Goal: Information Seeking & Learning: Check status

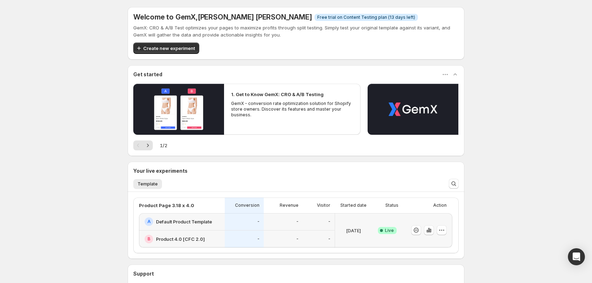
click at [364, 220] on div "[DATE]" at bounding box center [353, 230] width 31 height 26
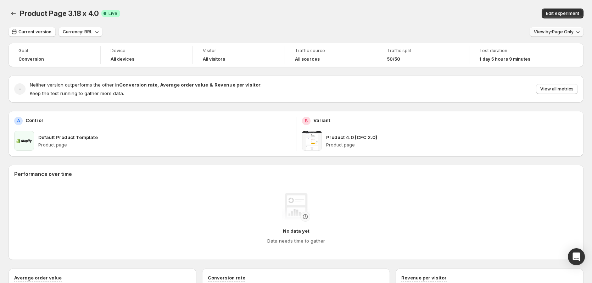
click at [553, 34] on span "View by: Page Only" at bounding box center [554, 32] width 40 height 6
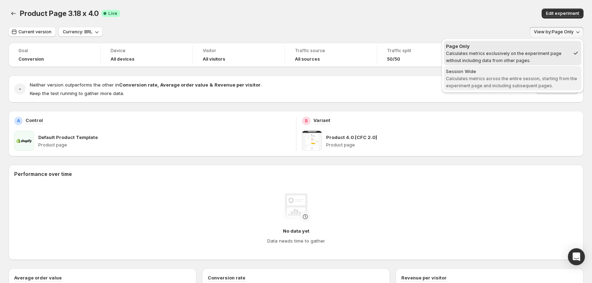
click at [521, 78] on span "Calculates metrics across the entire session, starting from the experiment page…" at bounding box center [511, 82] width 131 height 12
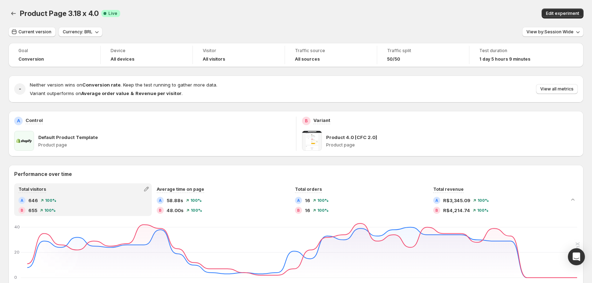
click at [437, 27] on div "Current version Currency: BRL View by: Session Wide" at bounding box center [296, 32] width 575 height 10
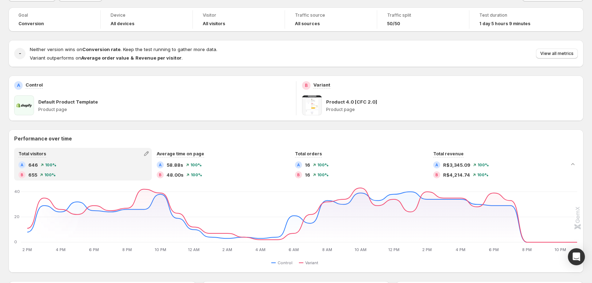
scroll to position [71, 0]
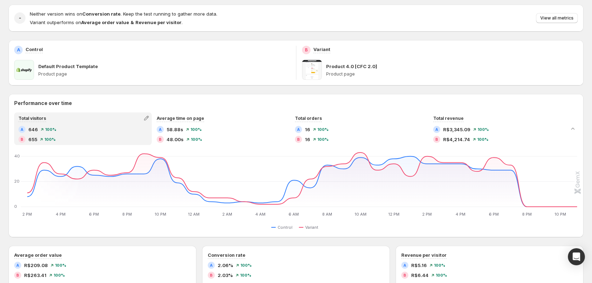
click at [358, 89] on div "Goal Conversion Device All devices Visitor All visitors Traffic source All sour…" at bounding box center [296, 245] width 575 height 547
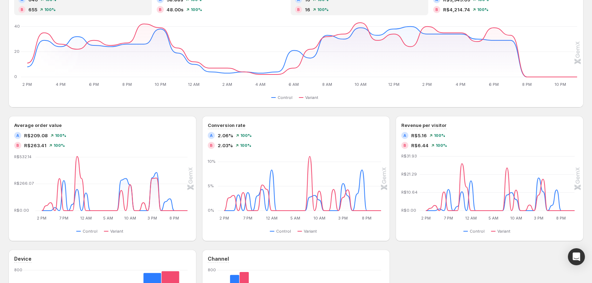
scroll to position [213, 0]
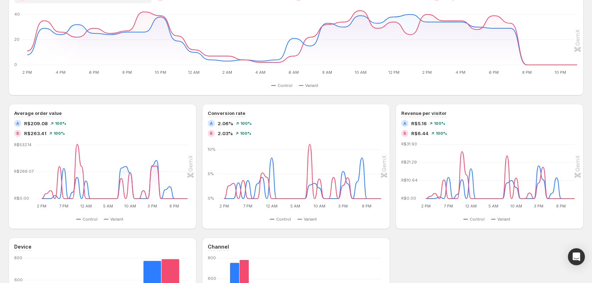
click at [205, 101] on div "Performance over time Total visitors A 646 100 % B 655 100 % Average time on pa…" at bounding box center [296, 164] width 575 height 425
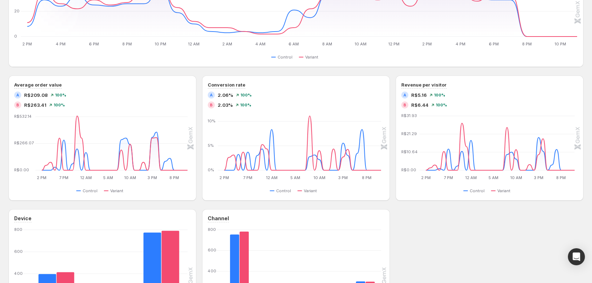
scroll to position [248, 0]
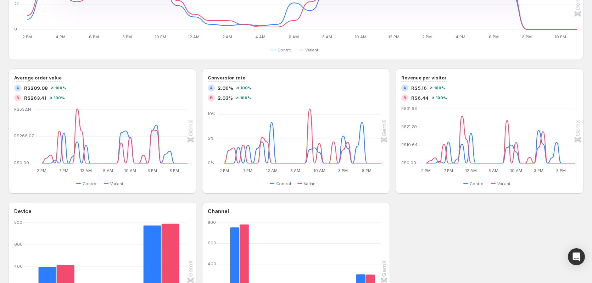
click at [460, 213] on div "Device Desktop Desktop Tablet Tablet Mobile Mobile [PHONE_NUMBER] Control Varia…" at bounding box center [296, 271] width 575 height 139
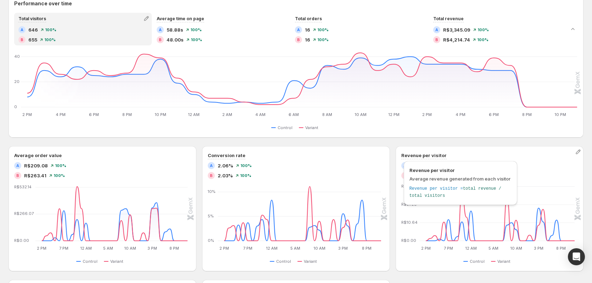
scroll to position [177, 0]
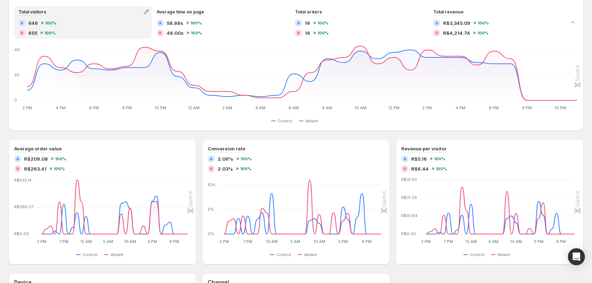
click at [401, 270] on div "Performance over time Total visitors A 646 100 % B 655 100 % Average time on pa…" at bounding box center [296, 200] width 575 height 425
click at [203, 138] on div "Performance over time Total visitors A 646 100 % B 655 100 % Average time on pa…" at bounding box center [296, 200] width 575 height 425
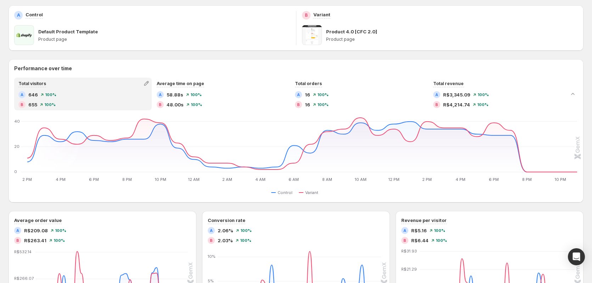
scroll to position [0, 0]
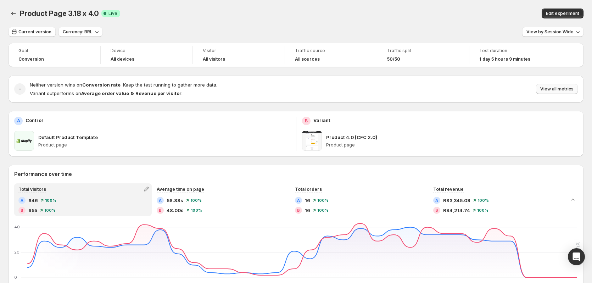
click at [553, 89] on span "View all metrics" at bounding box center [557, 89] width 33 height 6
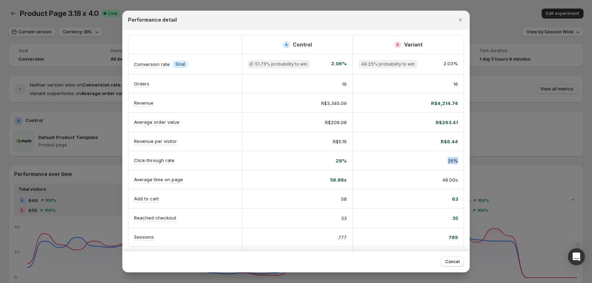
scroll to position [0, 4]
drag, startPoint x: 449, startPoint y: 162, endPoint x: 453, endPoint y: 160, distance: 4.6
click at [459, 161] on div "26%" at bounding box center [408, 160] width 111 height 18
drag, startPoint x: 335, startPoint y: 159, endPoint x: 354, endPoint y: 161, distance: 19.6
click at [354, 161] on div "Click-through rate 28% 26%" at bounding box center [296, 160] width 336 height 19
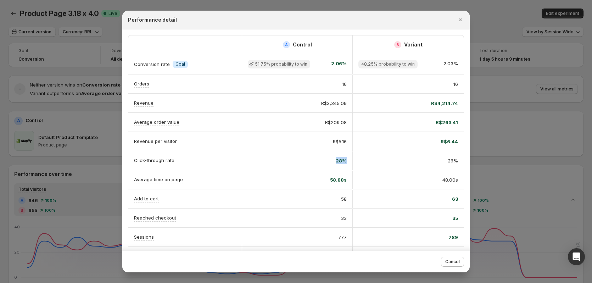
click at [336, 161] on span "28%" at bounding box center [341, 160] width 11 height 7
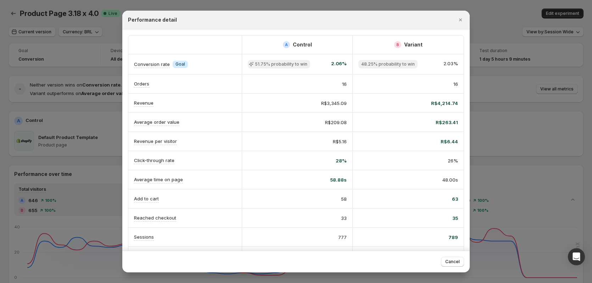
click at [189, 158] on div "Click-through rate" at bounding box center [185, 160] width 102 height 7
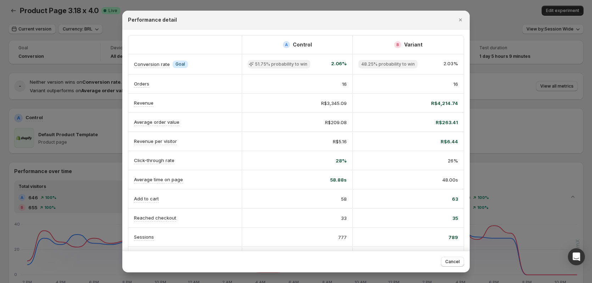
scroll to position [0, 0]
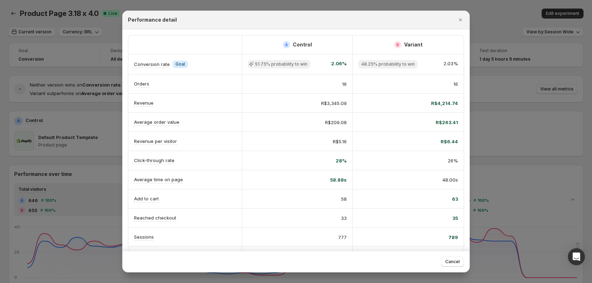
click at [358, 29] on div "Performance detail" at bounding box center [296, 20] width 348 height 19
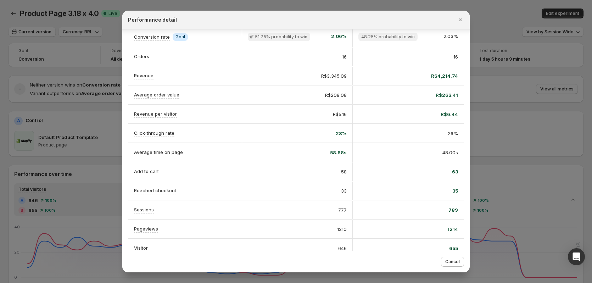
scroll to position [40, 0]
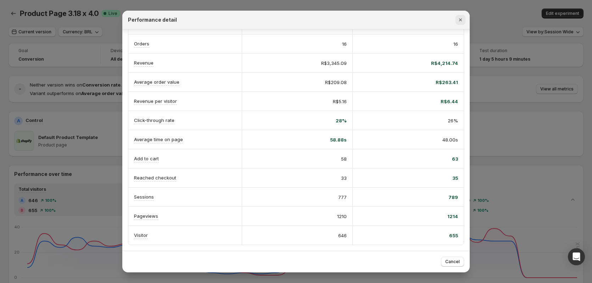
click at [461, 21] on icon "Close" at bounding box center [460, 19] width 3 height 3
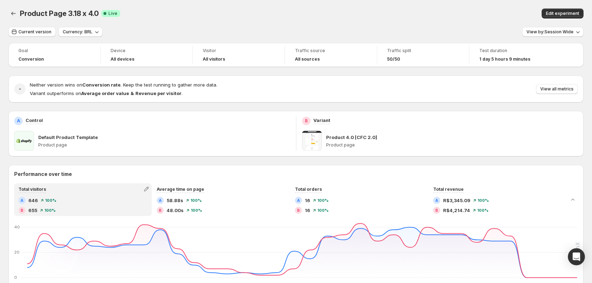
click at [422, 20] on div "Product Page 3.18 x 4.0. This page is ready Product Page 3.18 x 4.0 Success Com…" at bounding box center [296, 13] width 575 height 27
click at [34, 57] on span "Conversion" at bounding box center [31, 59] width 26 height 6
click at [185, 37] on div "Current version Currency: BRL View by: Session Wide" at bounding box center [296, 32] width 575 height 10
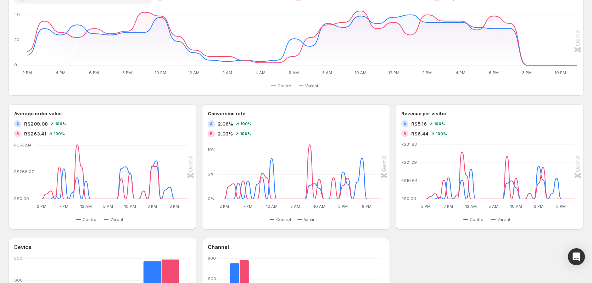
scroll to position [213, 0]
click at [208, 104] on div "Performance over time Total visitors A 646 100 % B 655 100 % Average time on pa…" at bounding box center [296, 164] width 575 height 425
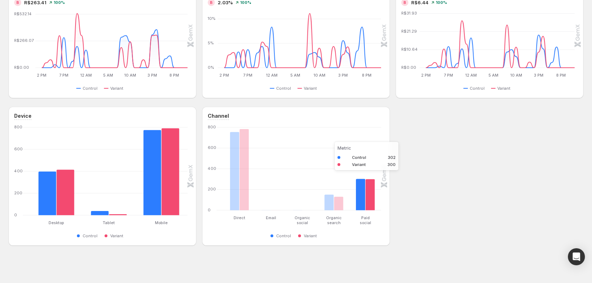
scroll to position [345, 0]
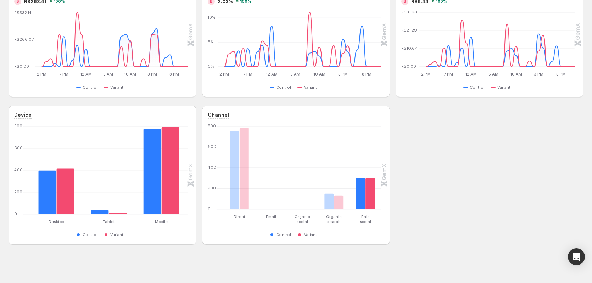
click at [413, 181] on div "Device Desktop Desktop Tablet Tablet Mobile Mobile [PHONE_NUMBER] Control Varia…" at bounding box center [296, 175] width 575 height 139
click at [418, 182] on div "Device Desktop Desktop Tablet Tablet Mobile Mobile [PHONE_NUMBER] Control Varia…" at bounding box center [296, 175] width 575 height 139
